Goal: Find contact information: Find contact information

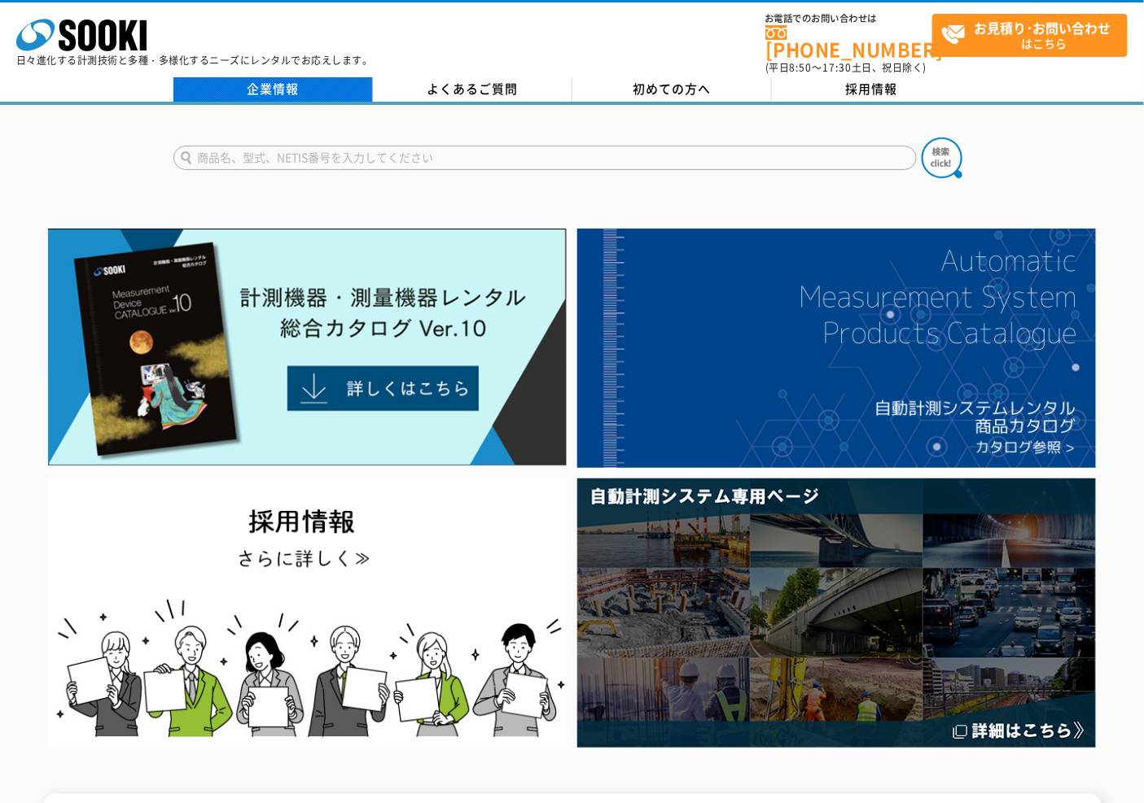
click at [297, 80] on link "企業情報" at bounding box center [272, 89] width 199 height 24
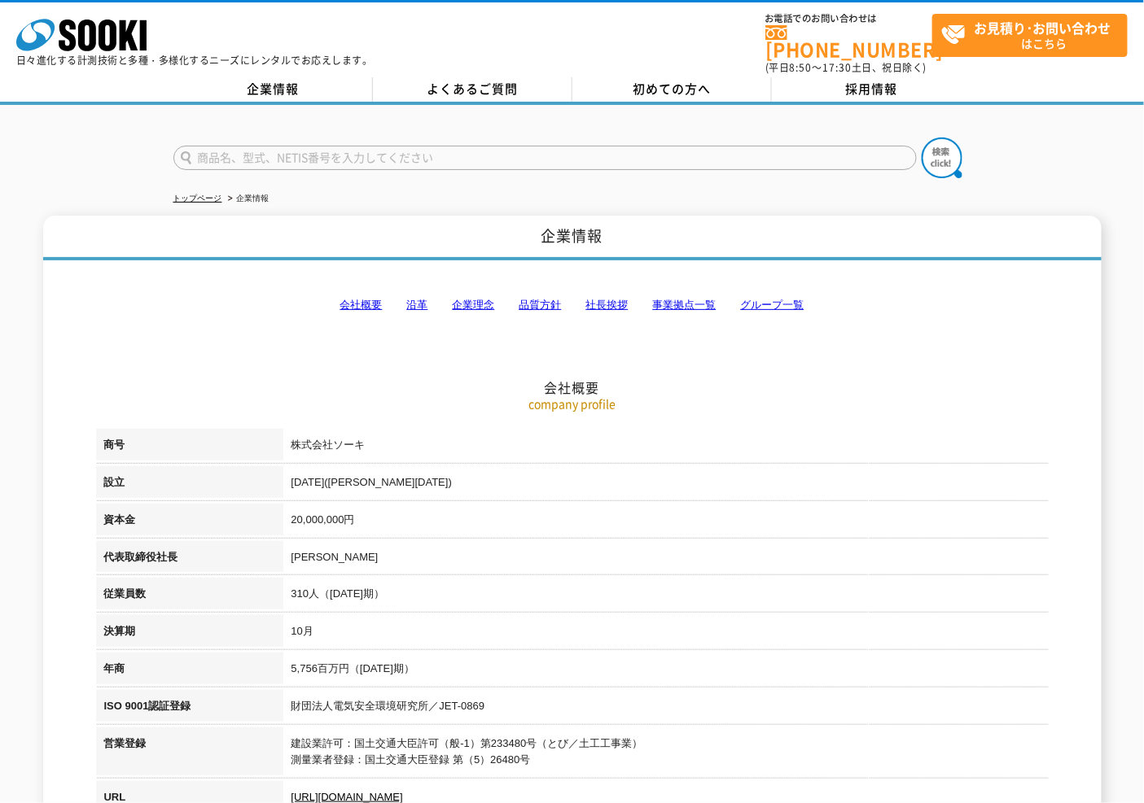
click at [685, 299] on link "事業拠点一覧" at bounding box center [684, 305] width 63 height 12
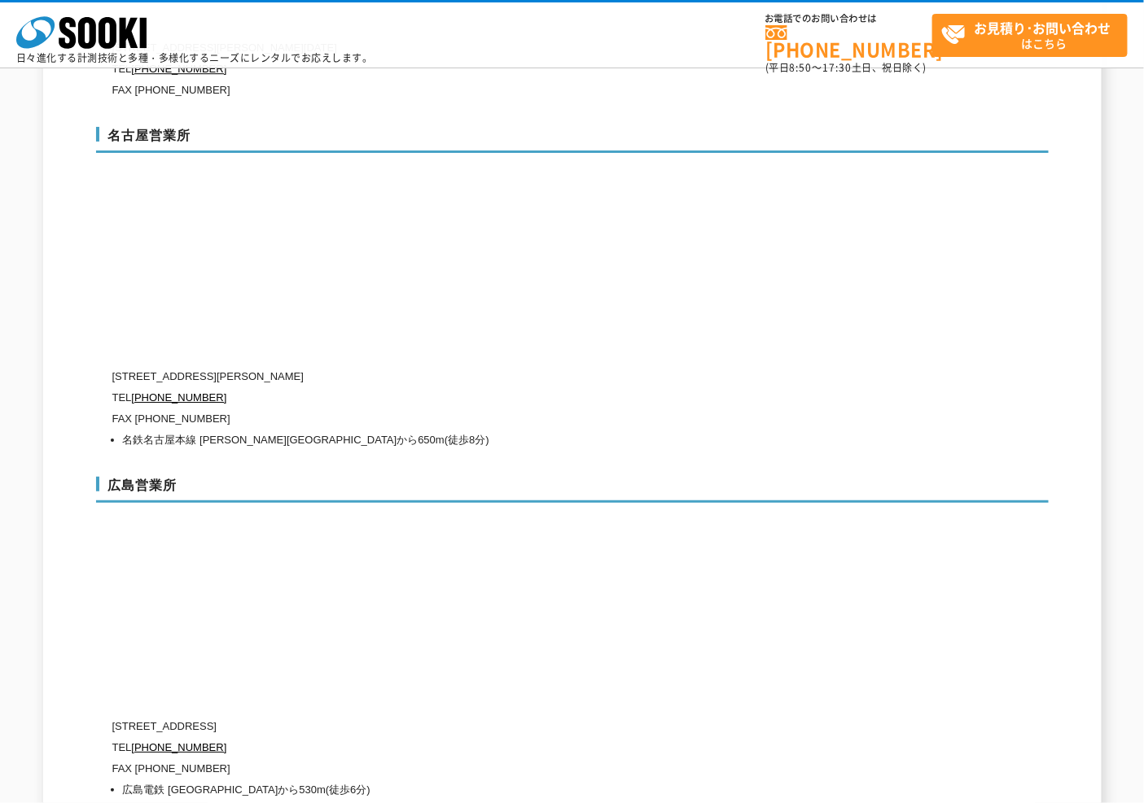
scroll to position [5618, 0]
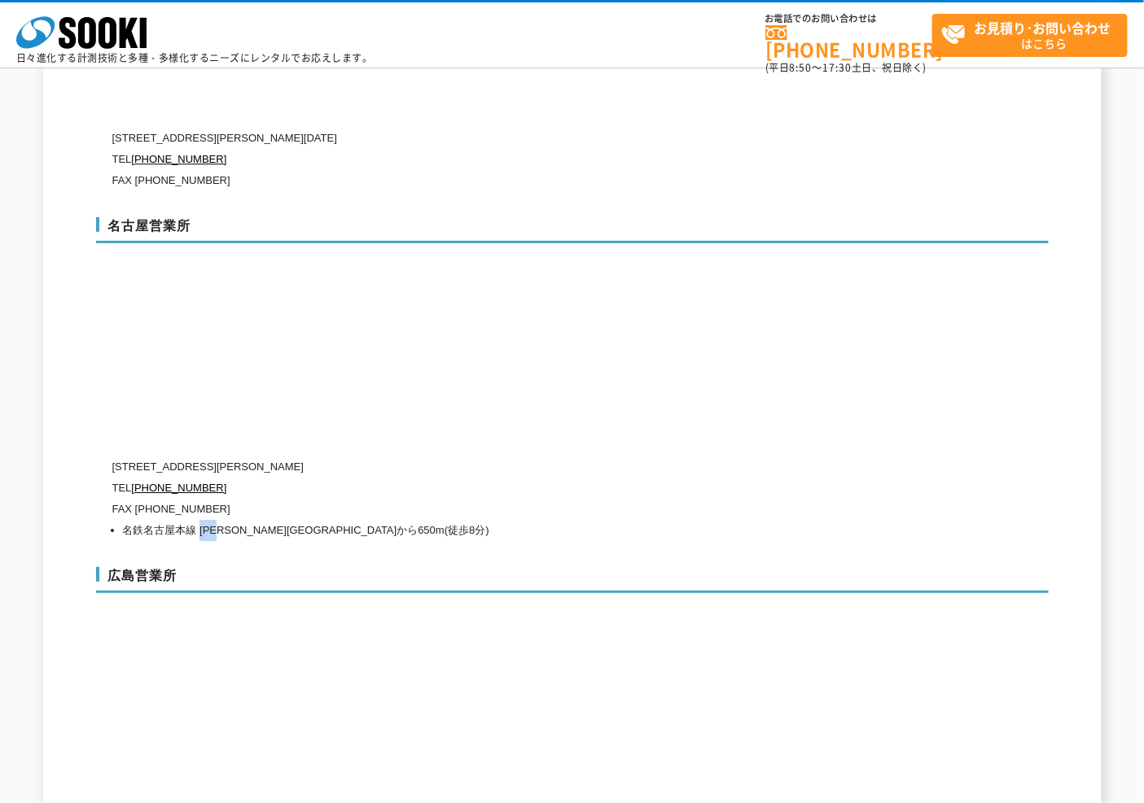
drag, startPoint x: 203, startPoint y: 492, endPoint x: 229, endPoint y: 491, distance: 25.2
click at [229, 520] on li "名鉄名古屋本線 栄生駅から650m(徒歩8分)" at bounding box center [508, 530] width 771 height 21
copy li "栄生駅"
click at [576, 478] on p "TEL 0120-856-994" at bounding box center [502, 488] width 781 height 21
click at [376, 478] on p "TEL 0120-856-994" at bounding box center [502, 488] width 781 height 21
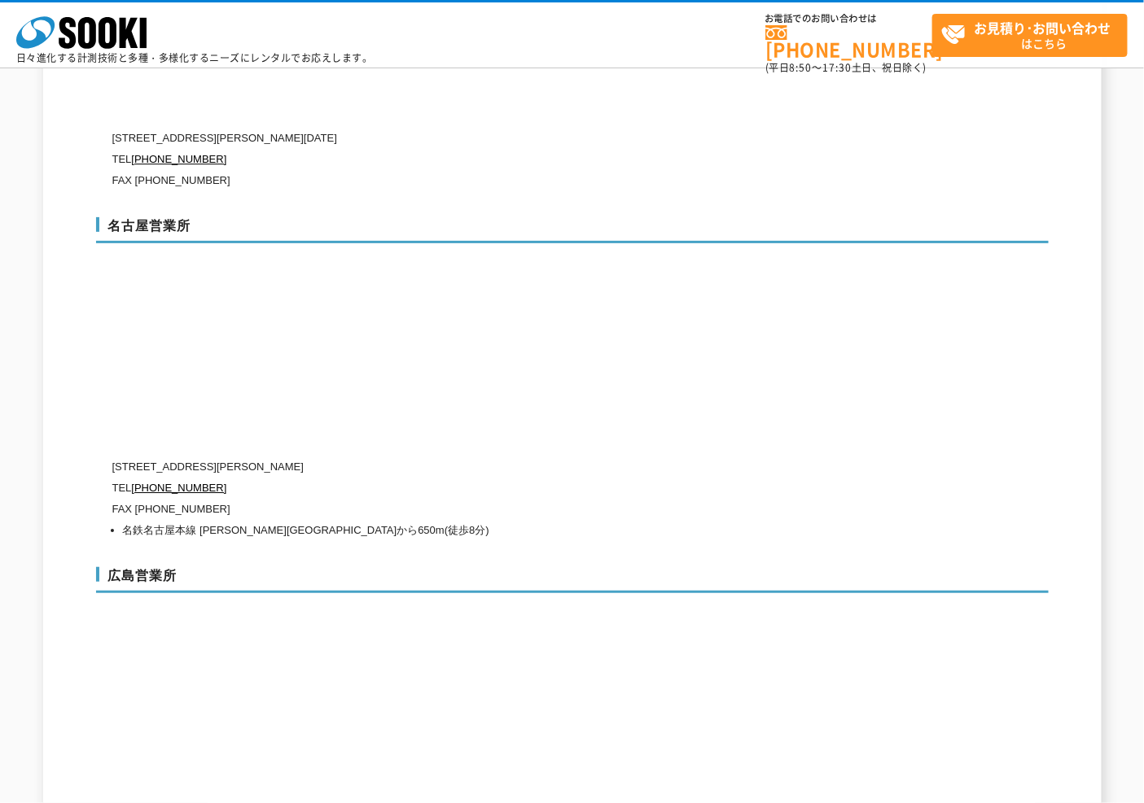
drag, startPoint x: 339, startPoint y: 426, endPoint x: 362, endPoint y: 426, distance: 23.6
click at [362, 457] on p "〒451-0052 愛知県名古屋市西区栄生1-18-2 ドゥ・ミールドゥ1階" at bounding box center [502, 467] width 781 height 21
click at [366, 457] on p "〒451-0052 愛知県名古屋市西区栄生1-18-2 ドゥ・ミールドゥ1階" at bounding box center [502, 467] width 781 height 21
drag, startPoint x: 339, startPoint y: 425, endPoint x: 441, endPoint y: 425, distance: 101.7
click at [441, 457] on p "〒451-0052 愛知県名古屋市西区栄生1-18-2 ドゥ・ミールドゥ1階" at bounding box center [502, 467] width 781 height 21
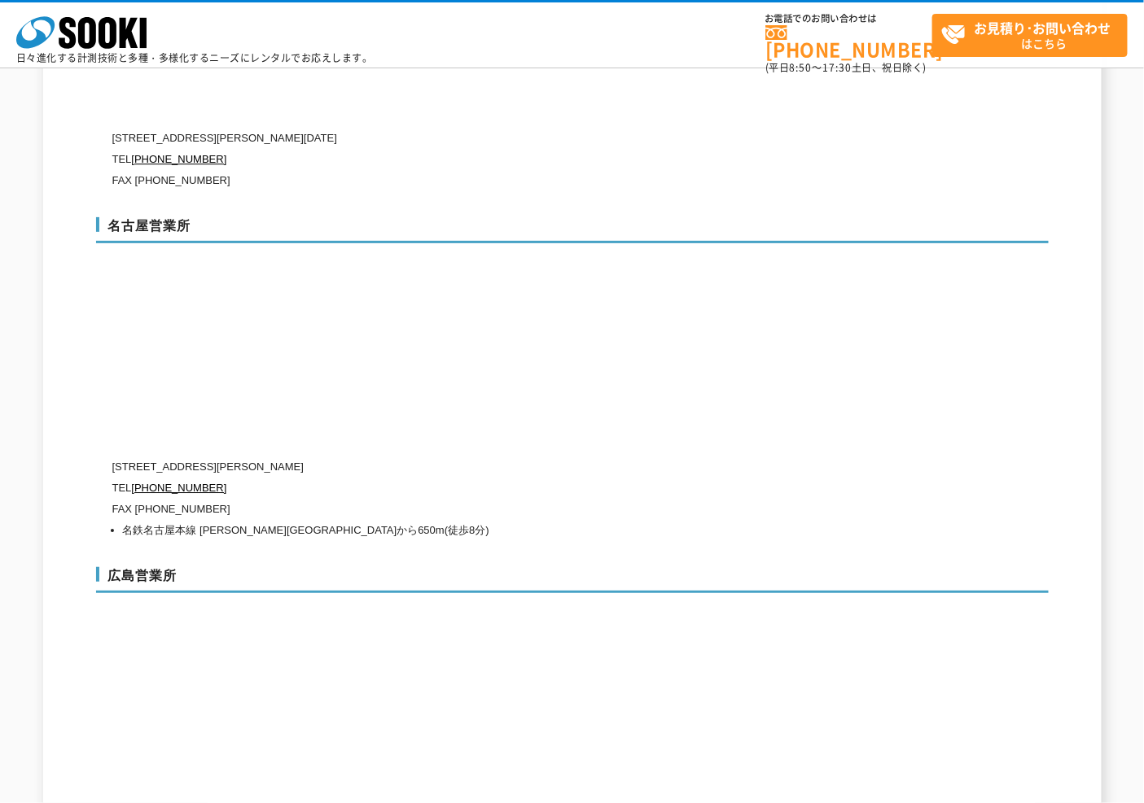
scroll to position [5527, 0]
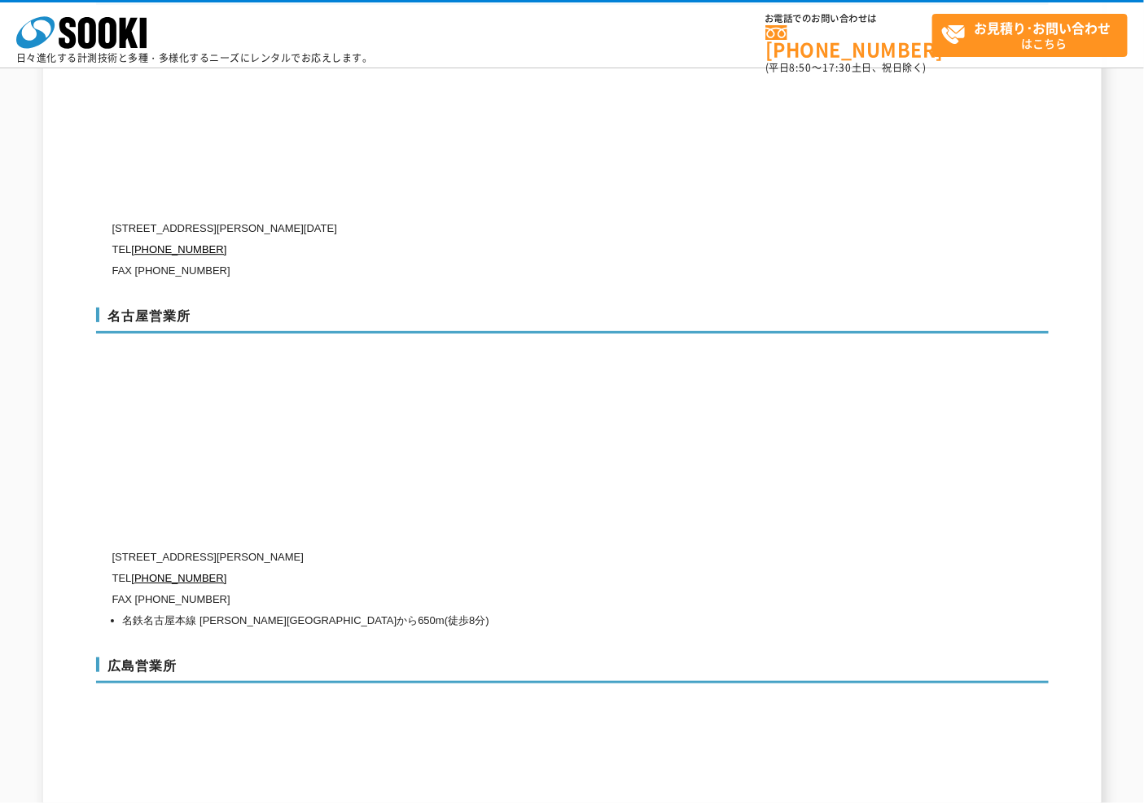
click at [648, 461] on div "名古屋営業所 〒451-0052 愛知県名古屋市西区栄生1-18-2 ドゥ・ミールドゥ1階 TEL 0120-856-994 FAX (052)581-212…" at bounding box center [572, 466] width 952 height 350
click at [381, 568] on p "TEL 0120-856-994" at bounding box center [502, 578] width 781 height 21
